Goal: Check status: Check status

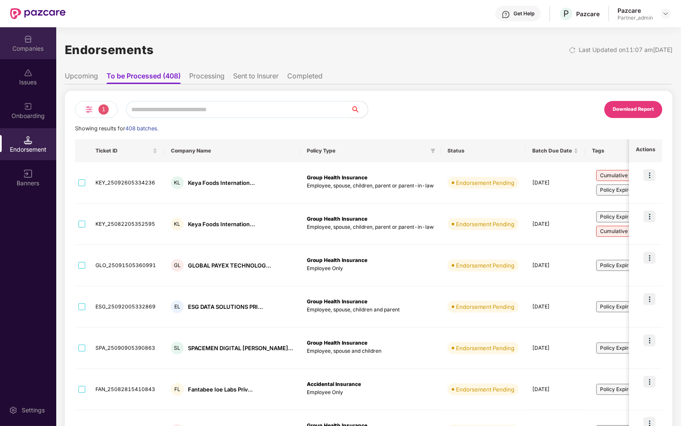
click at [0, 39] on div "Companies" at bounding box center [28, 43] width 56 height 32
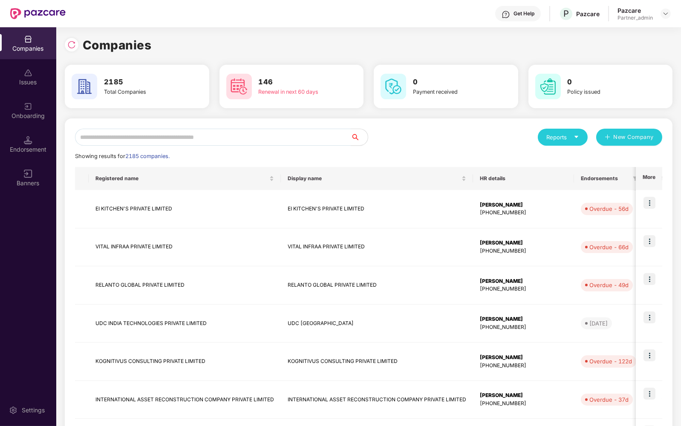
click at [198, 145] on input "text" at bounding box center [213, 137] width 276 height 17
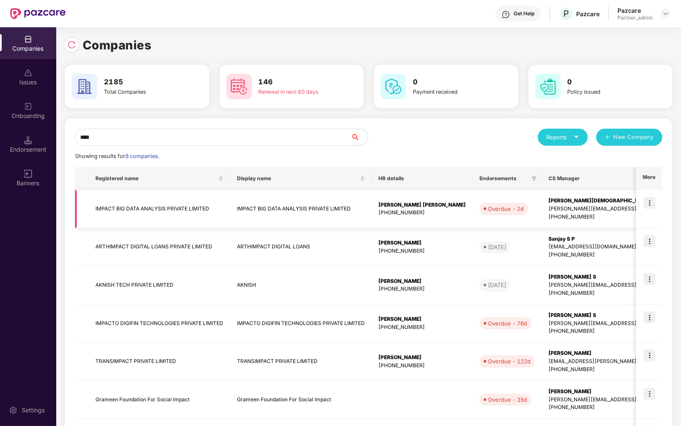
type input "****"
click at [646, 201] on img at bounding box center [650, 203] width 12 height 12
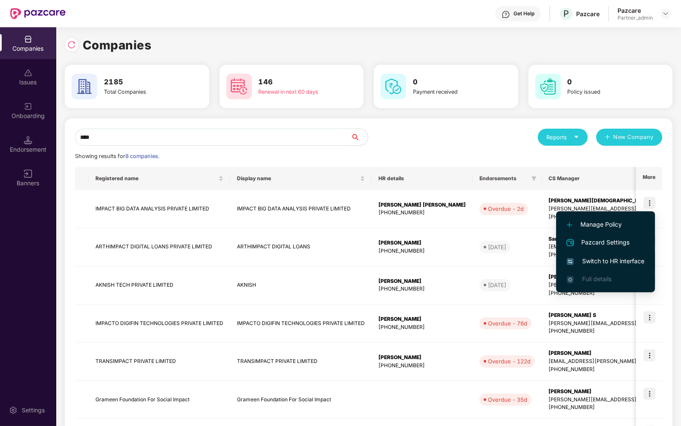
click at [605, 257] on span "Switch to HR interface" at bounding box center [606, 261] width 78 height 9
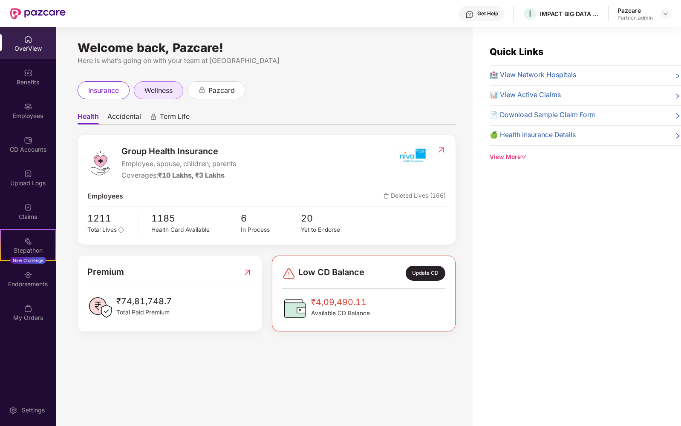
click at [154, 93] on span "wellness" at bounding box center [159, 90] width 28 height 11
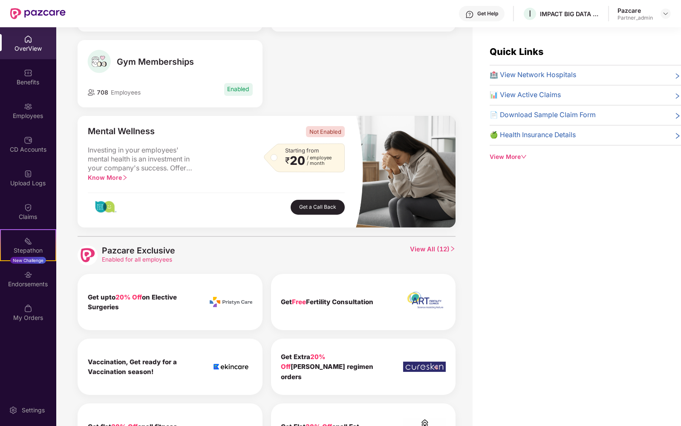
scroll to position [228, 0]
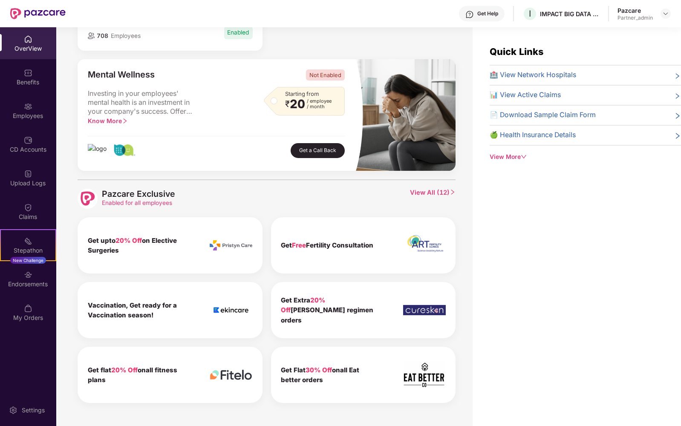
click at [320, 152] on button "Get a Call Back" at bounding box center [318, 150] width 54 height 15
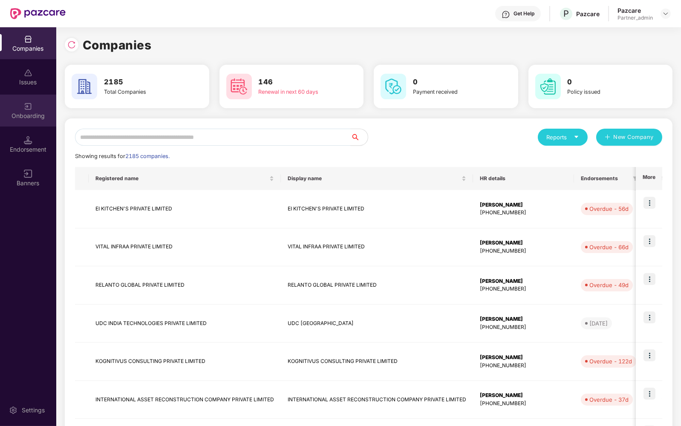
click at [24, 110] on img at bounding box center [28, 106] width 9 height 9
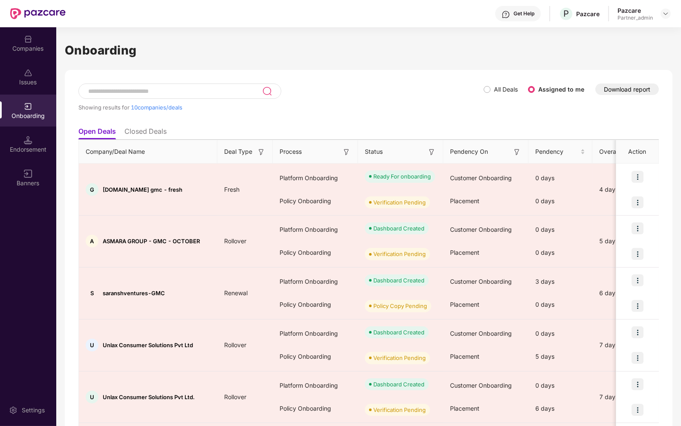
click at [155, 130] on li "Closed Deals" at bounding box center [145, 133] width 42 height 12
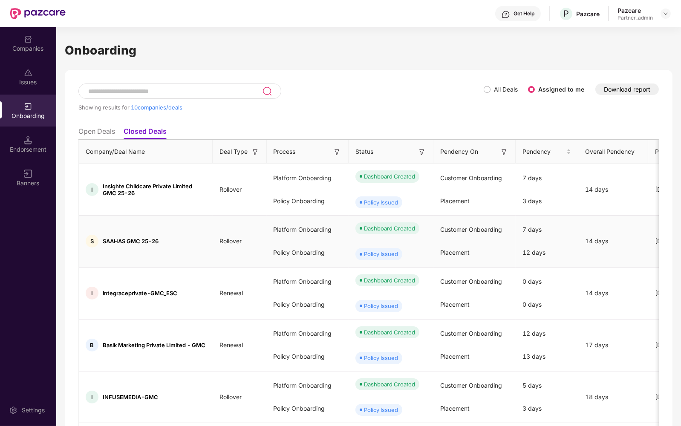
drag, startPoint x: 104, startPoint y: 249, endPoint x: 242, endPoint y: 249, distance: 137.7
click at [242, 249] on tr "S SAAHAS GMC 25-26 Rollover Platform Onboarding Policy Onboarding Dashboard Cre…" at bounding box center [676, 242] width 1194 height 52
drag, startPoint x: 338, startPoint y: 210, endPoint x: 387, endPoint y: 210, distance: 48.2
click at [387, 210] on div "Policy Issued" at bounding box center [391, 203] width 85 height 26
click at [387, 215] on div "Policy Issued" at bounding box center [391, 203] width 85 height 26
